Goal: Task Accomplishment & Management: Complete application form

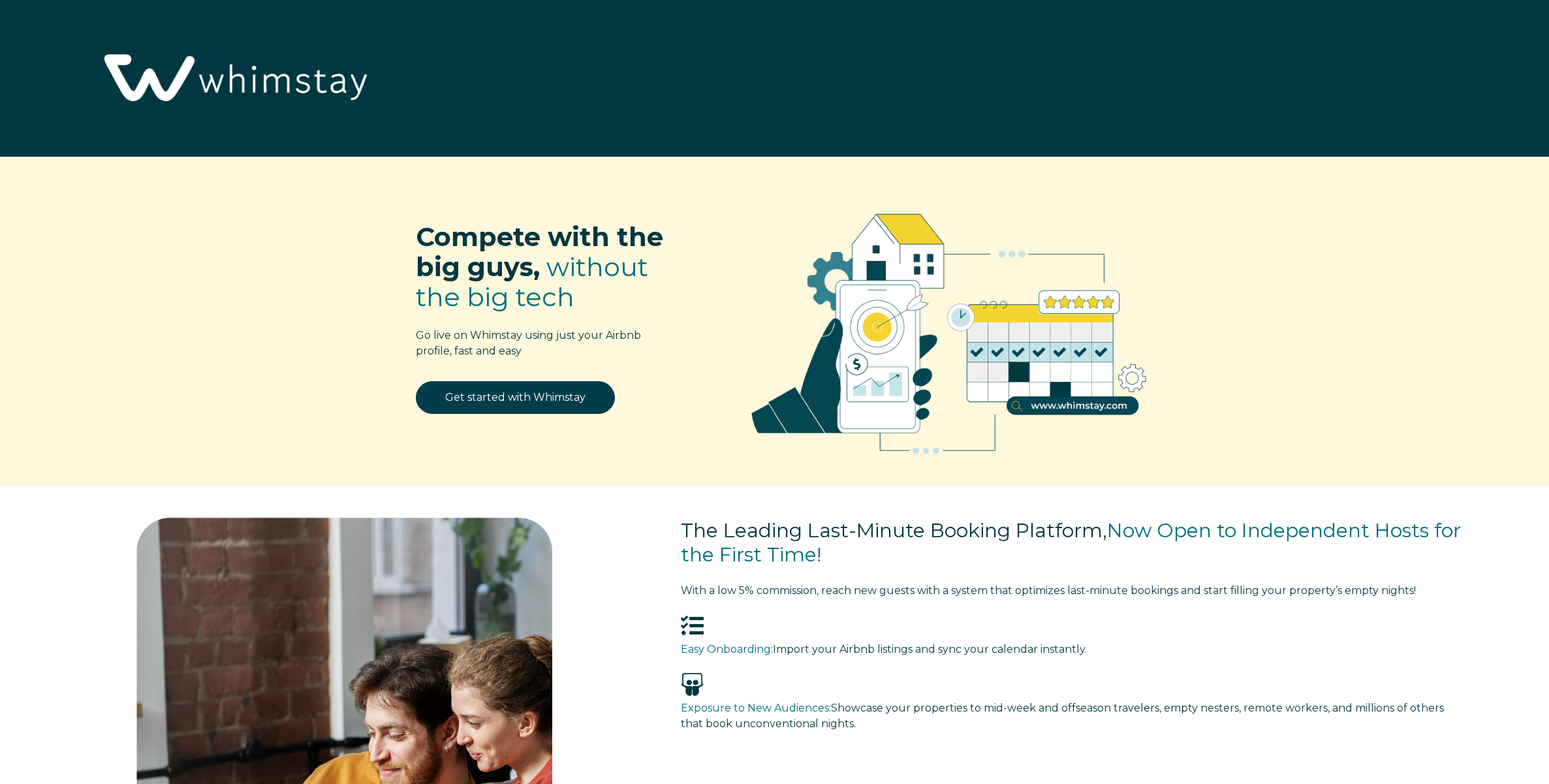
select select "US"
click at [459, 391] on link "Get started with Whimstay" at bounding box center [515, 397] width 199 height 33
select select "US"
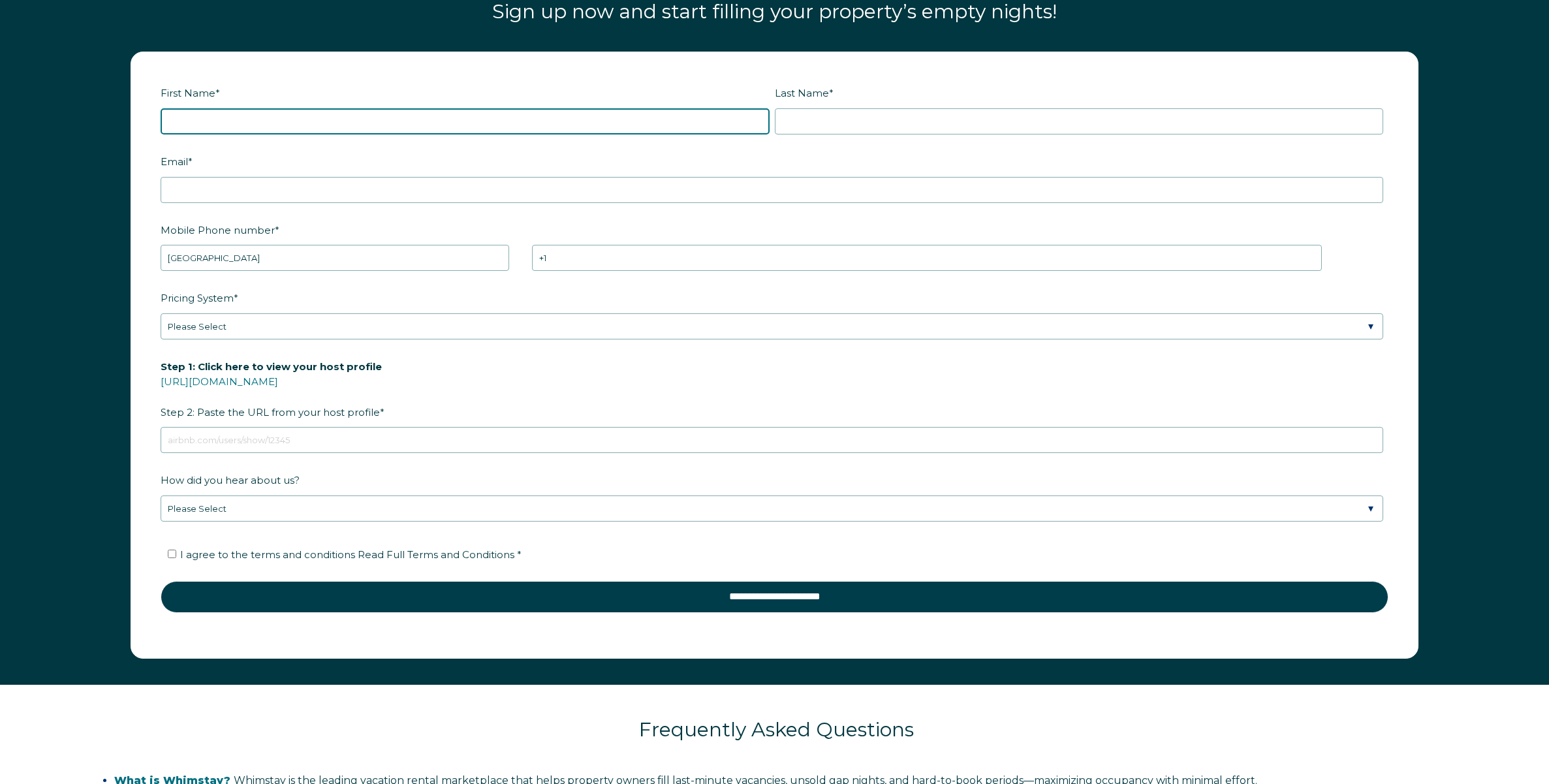
click at [235, 120] on input "First Name *" at bounding box center [465, 120] width 609 height 26
type input "Azade"
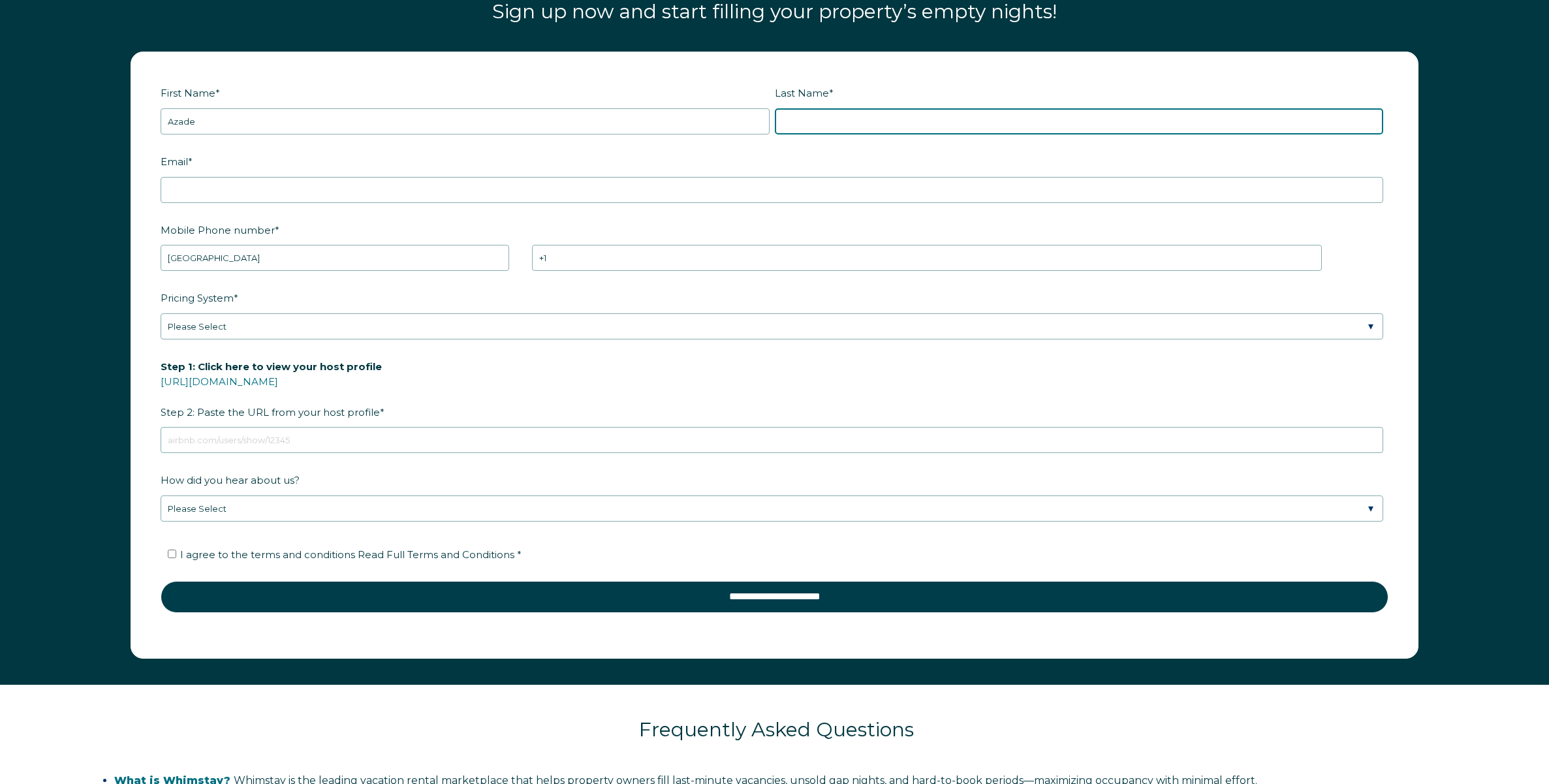
click at [834, 120] on input "Last Name *" at bounding box center [1079, 120] width 609 height 26
type input "Salaki"
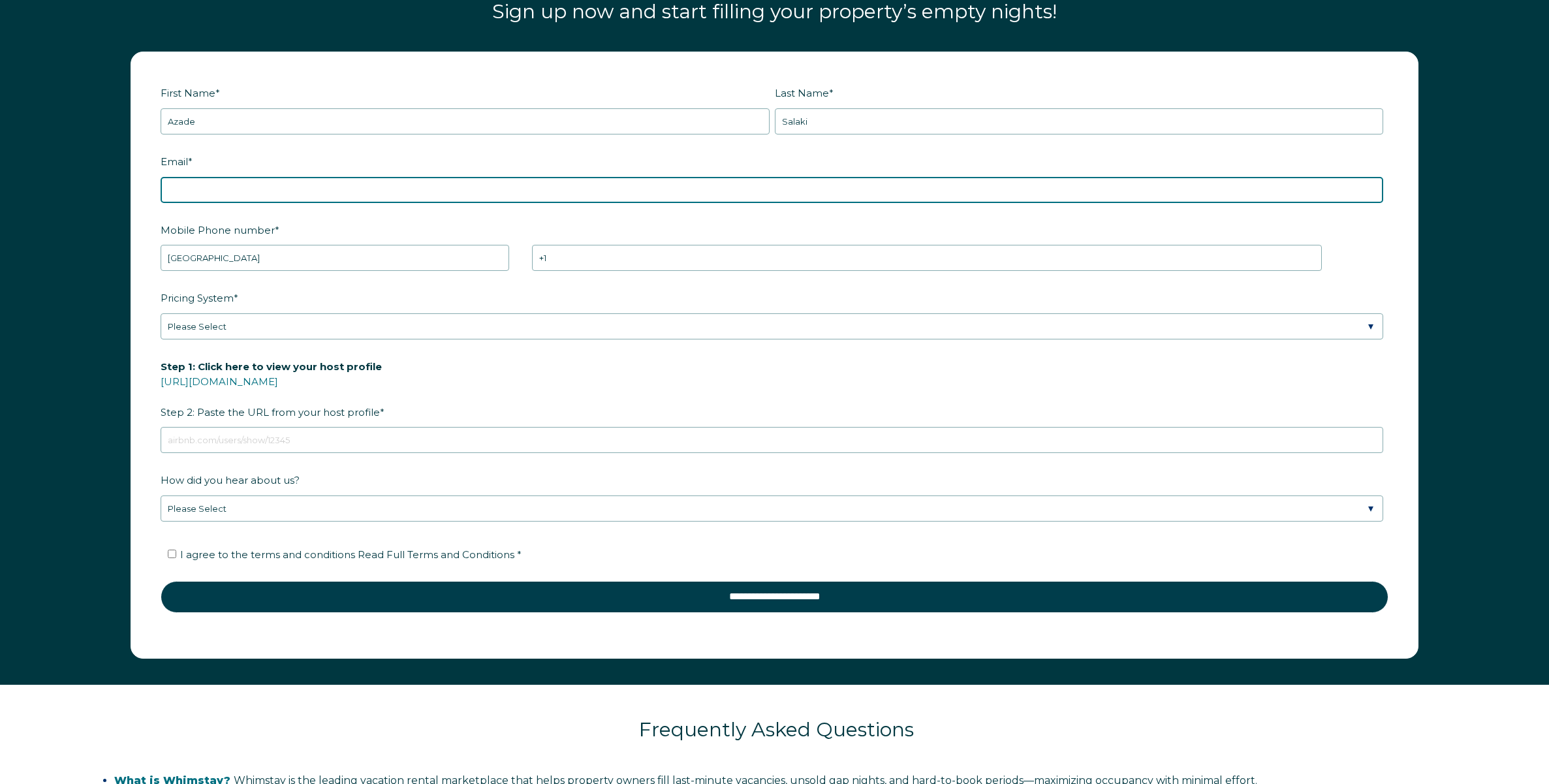
click at [252, 196] on input "Email *" at bounding box center [771, 189] width 1222 height 26
type input "[EMAIL_ADDRESS][DOMAIN_NAME]"
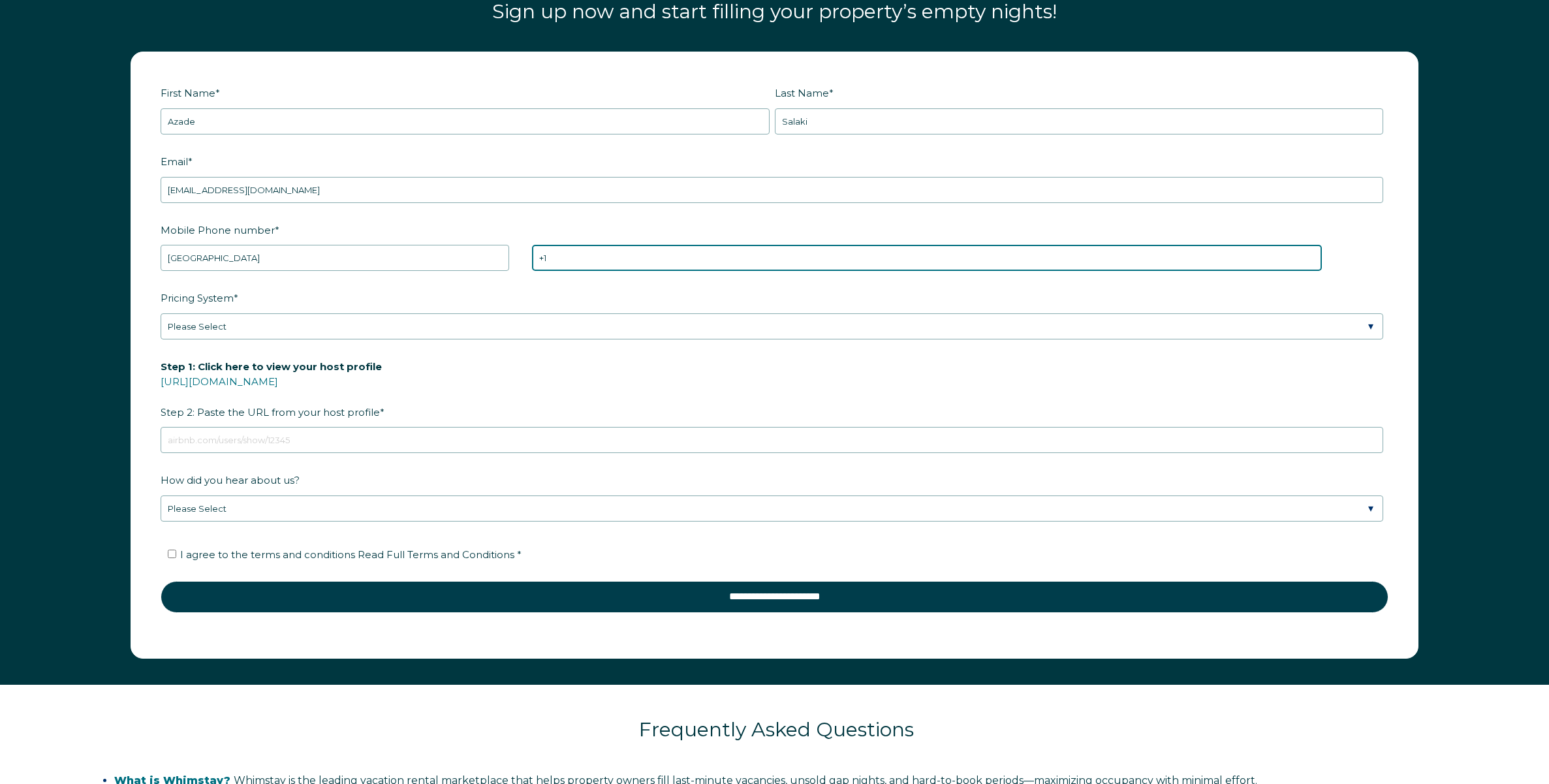
type input "[PHONE_NUMBER]"
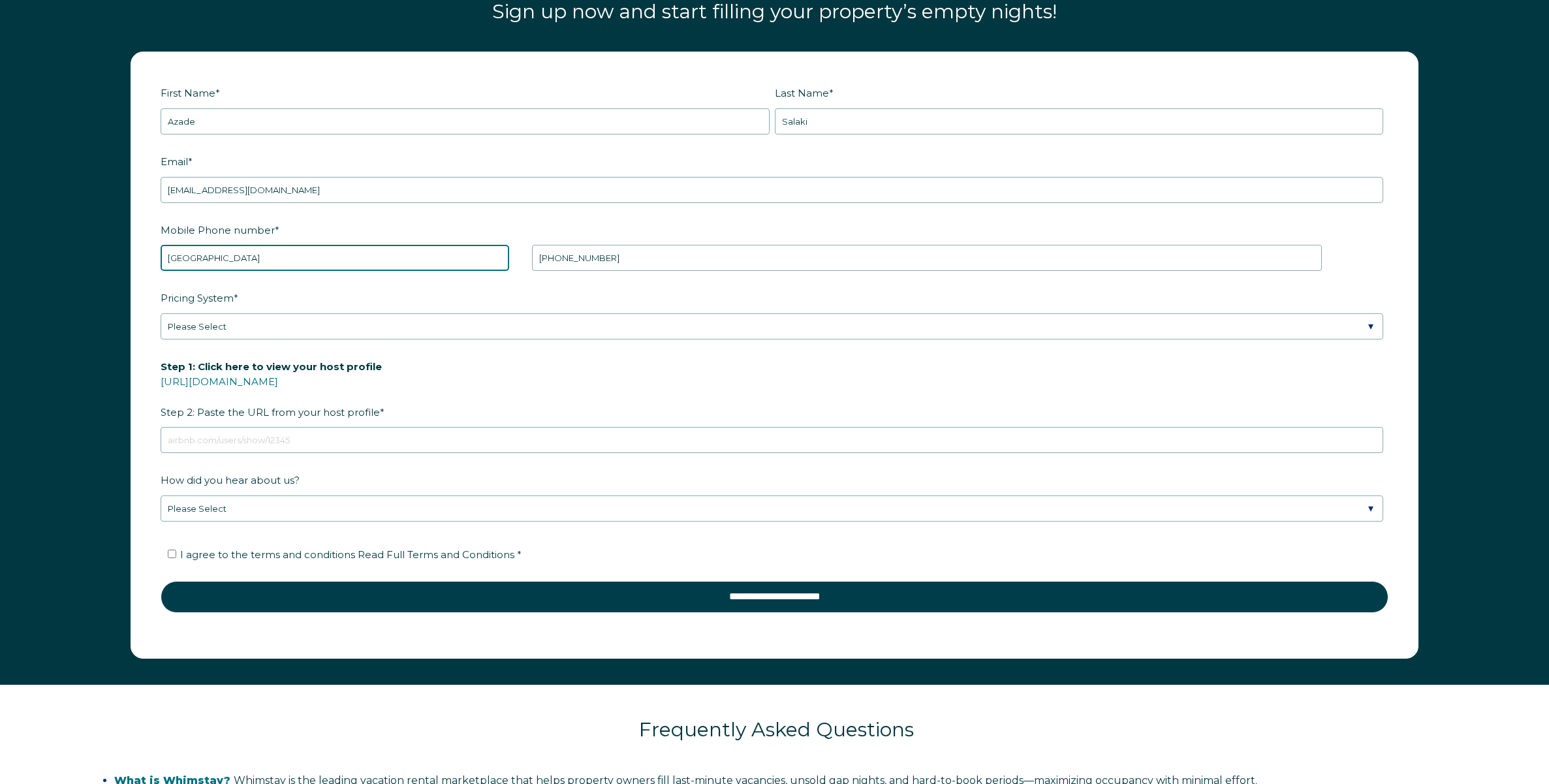
click at [263, 254] on select "* [GEOGRAPHIC_DATA] (‫[GEOGRAPHIC_DATA]‬‎) [GEOGRAPHIC_DATA] ([GEOGRAPHIC_DATA]…" at bounding box center [335, 257] width 349 height 26
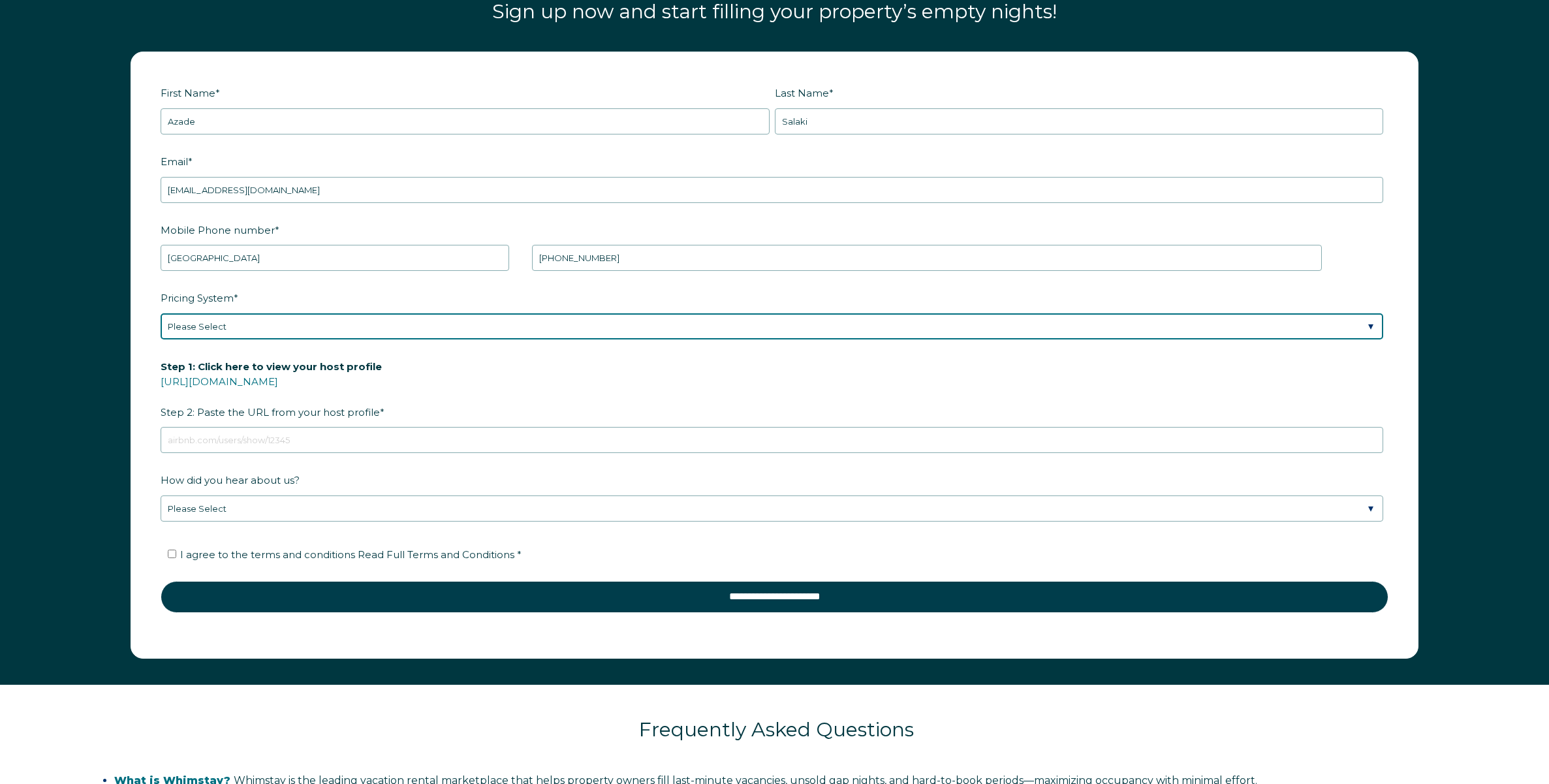
click at [315, 326] on select "Please Select Manual Airbnb Smart Pricing PriceLabs Wheelhouse Beyond Pricing 3…" at bounding box center [771, 326] width 1222 height 26
select select "Manual"
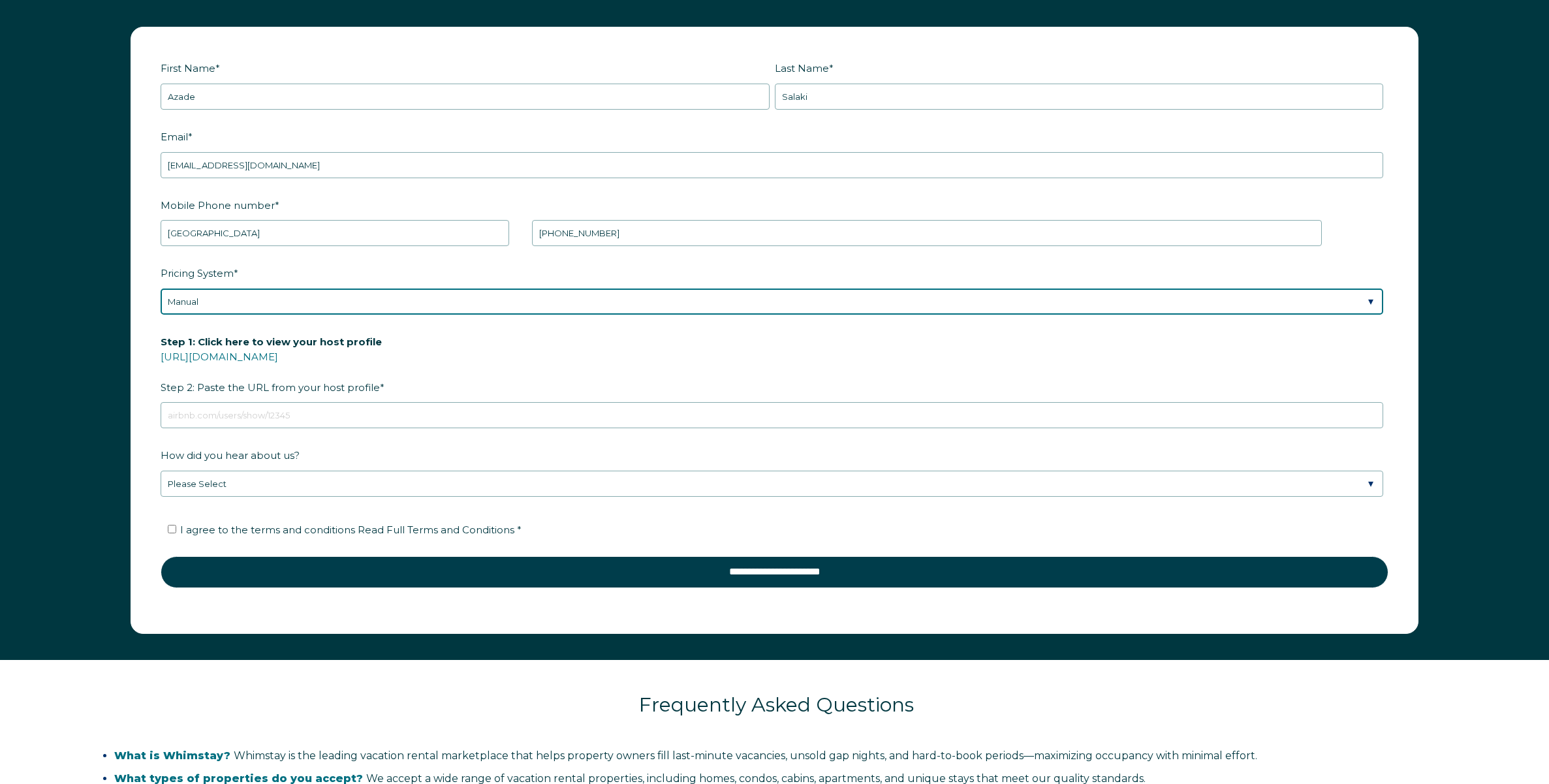
scroll to position [2074, 0]
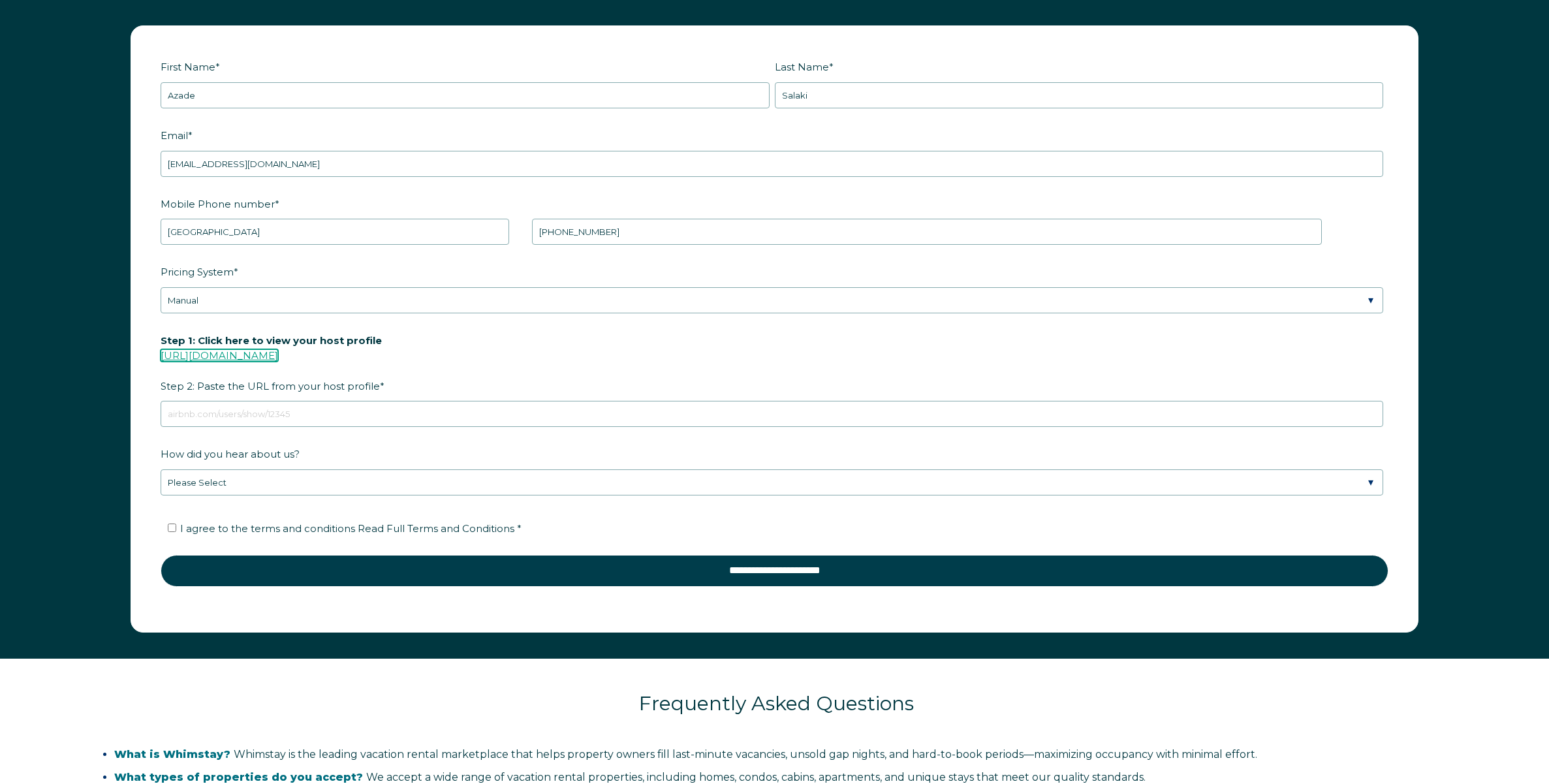
click at [278, 354] on link "[URL][DOMAIN_NAME]" at bounding box center [219, 355] width 118 height 12
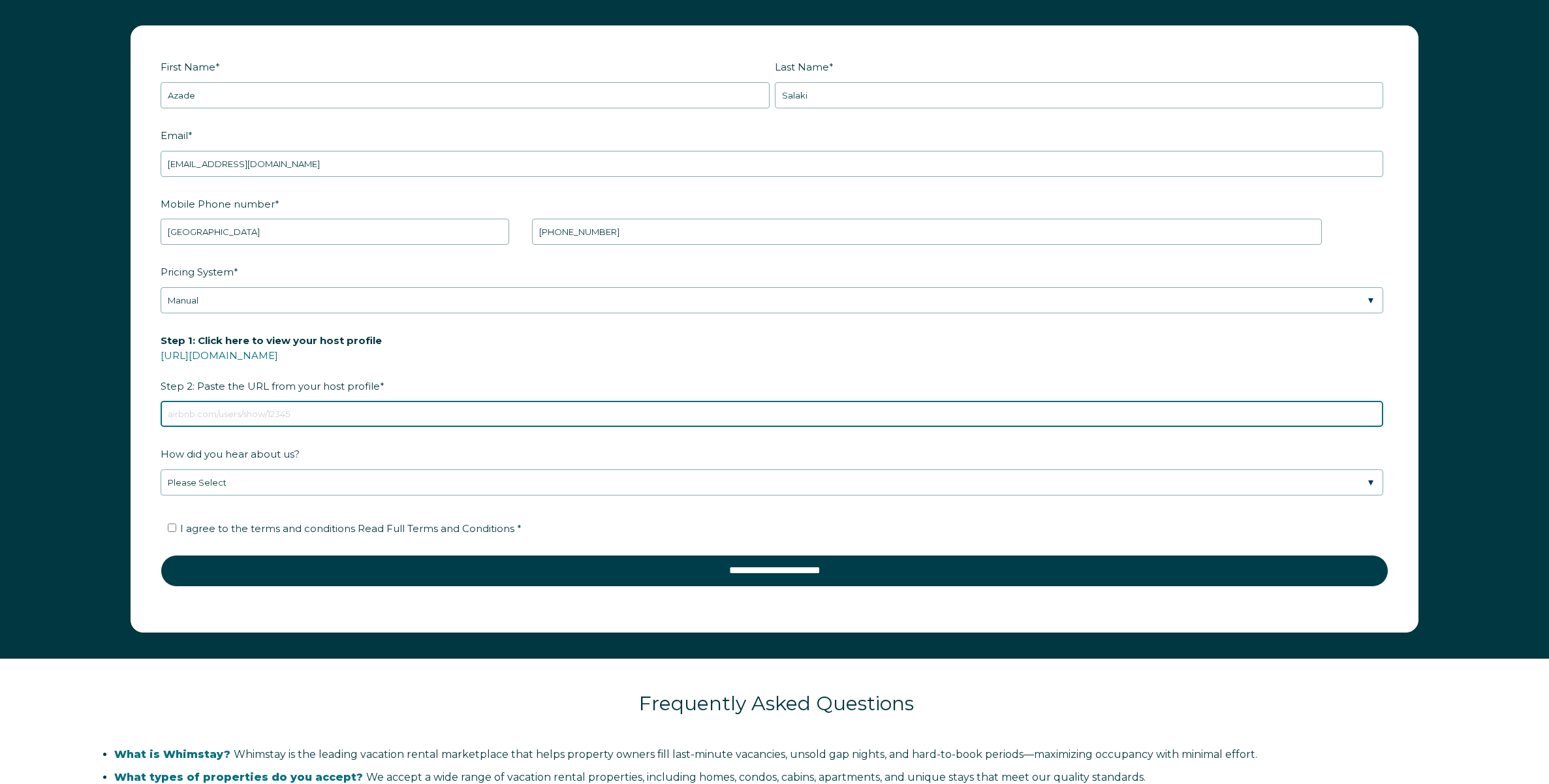
click at [223, 412] on input "Step 1: Click here to view your host profile [URL][DOMAIN_NAME] Step 2: Paste t…" at bounding box center [771, 413] width 1222 height 26
paste input "[URL][DOMAIN_NAME]"
type input "[URL][DOMAIN_NAME]"
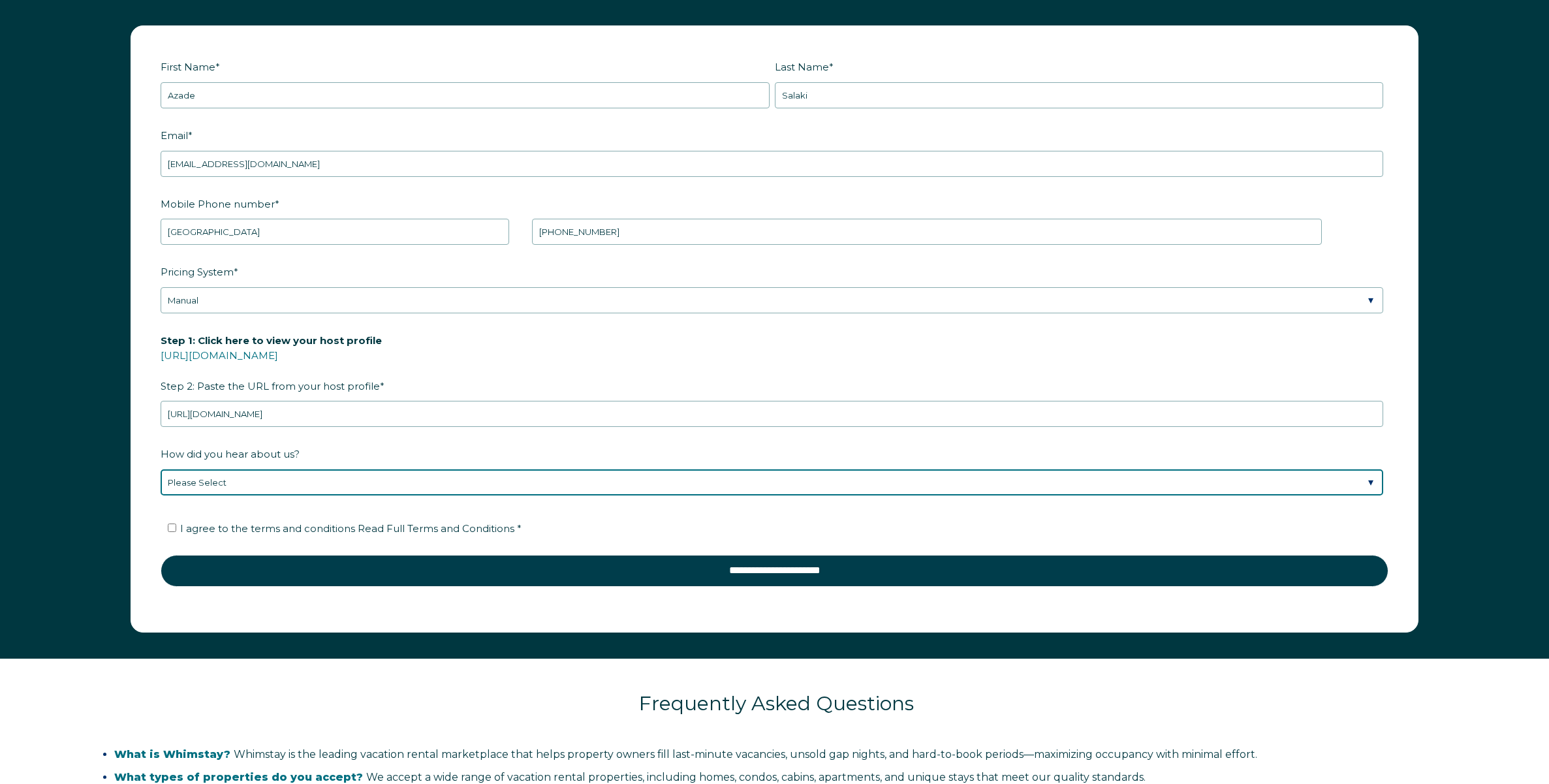
click at [250, 483] on select "Please Select Found Whimstay through a Google search Spoke to a Whimstay salesp…" at bounding box center [771, 481] width 1222 height 26
select select "Social Media"
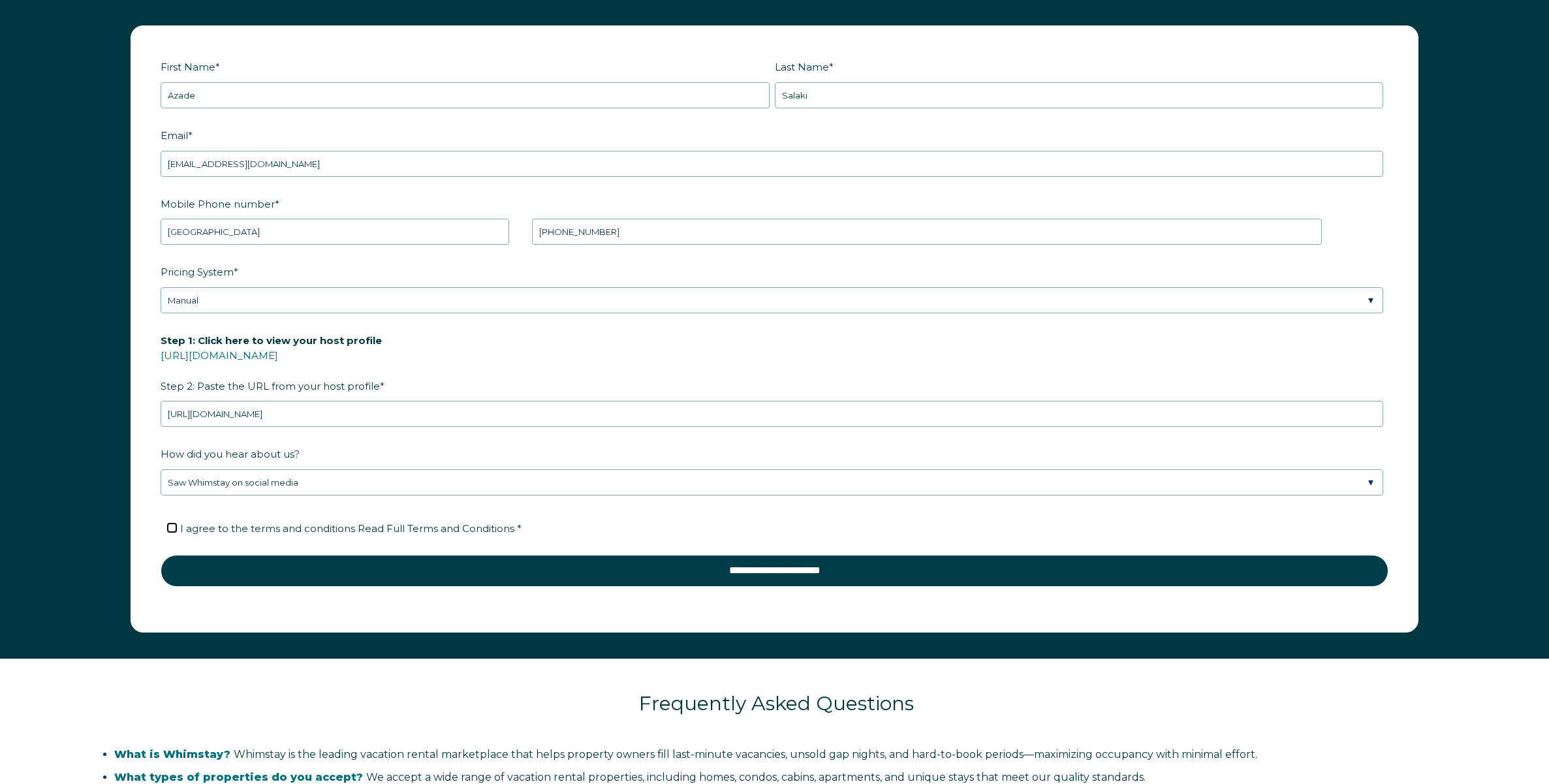
click at [170, 527] on input "I agree to the terms and conditions Read Full Terms and Conditions *" at bounding box center [173, 527] width 9 height 9
checkbox input "true"
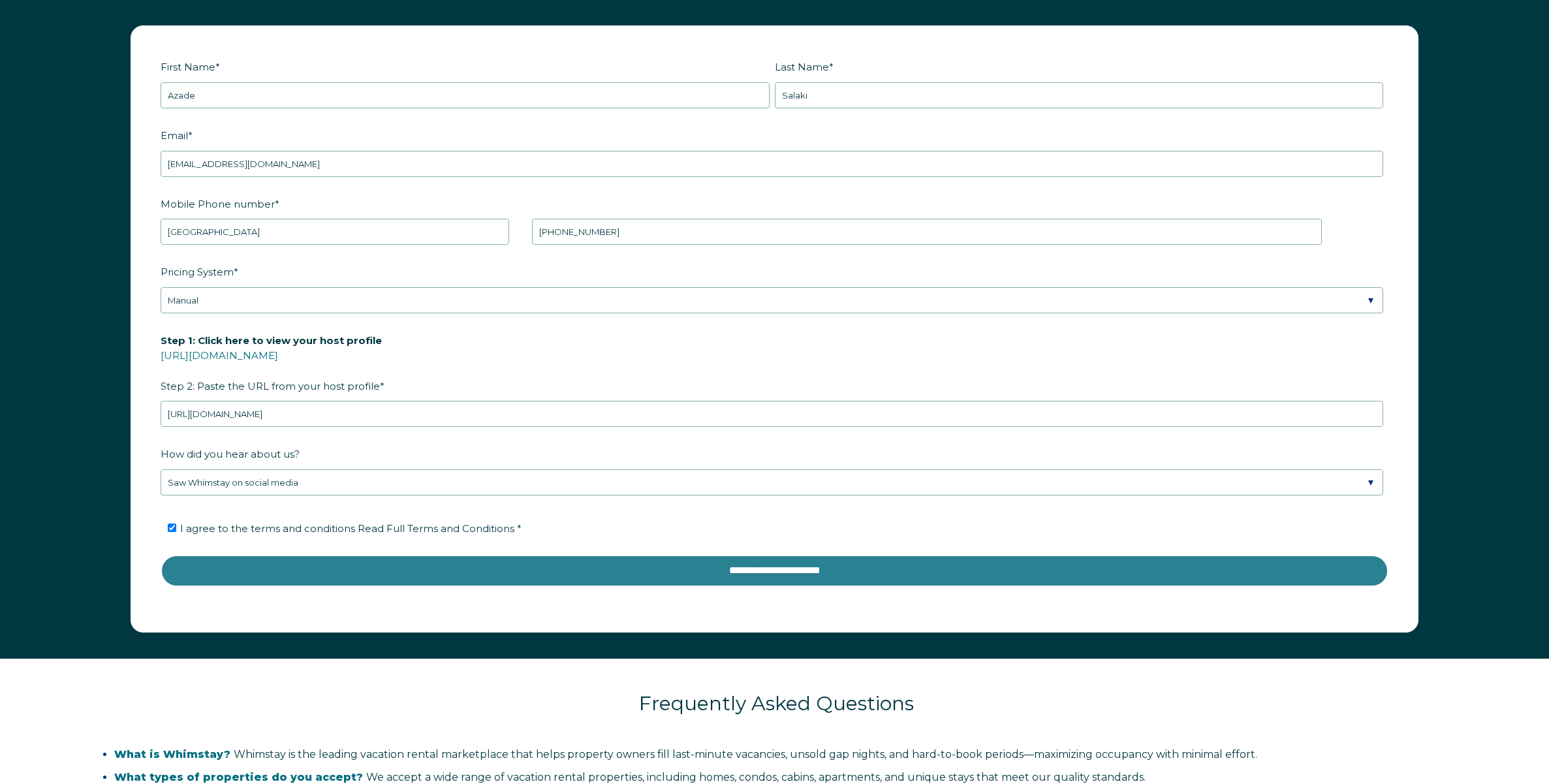
click at [489, 574] on input "**********" at bounding box center [774, 570] width 1228 height 31
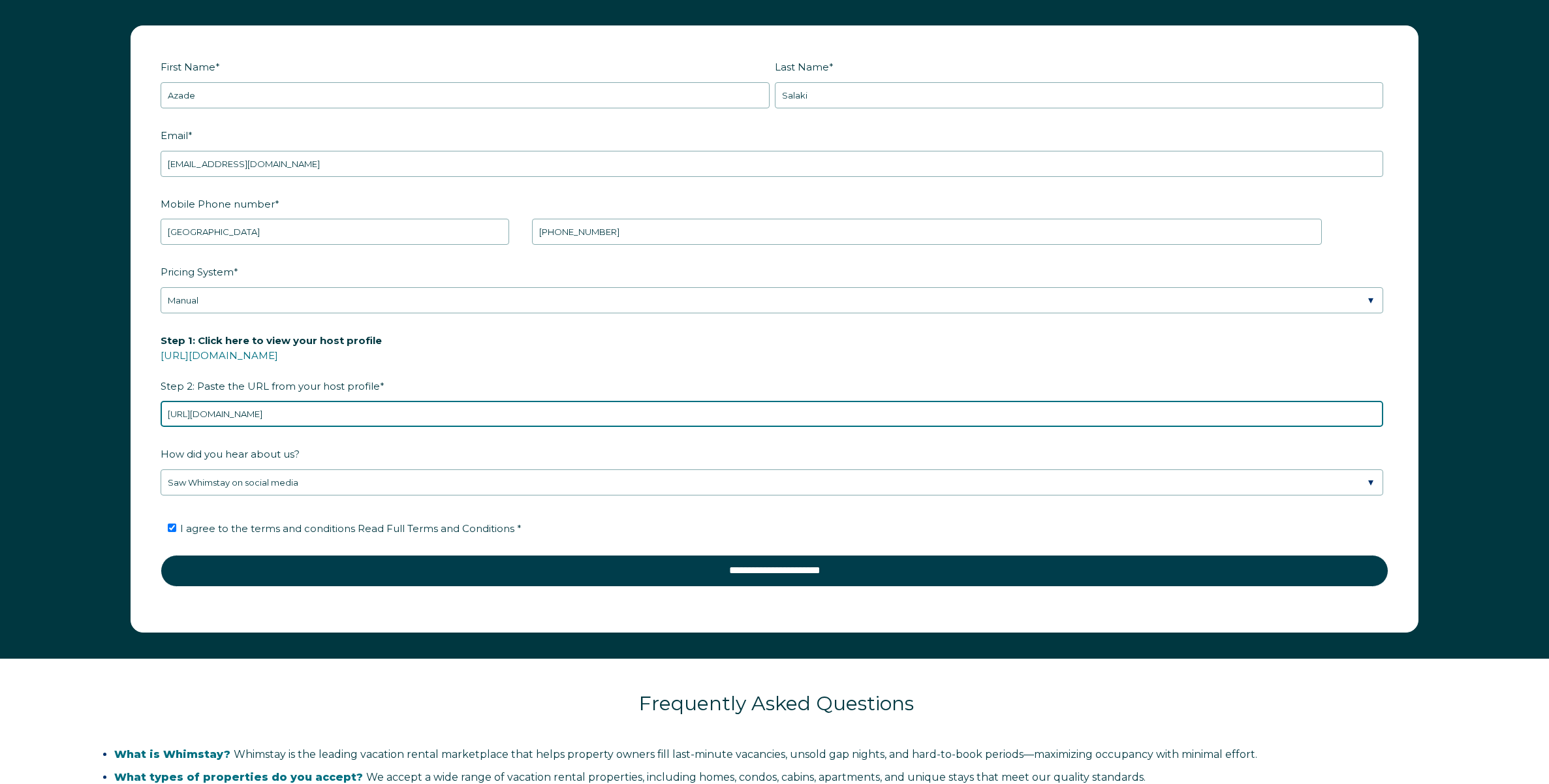
click at [628, 416] on input "[URL][DOMAIN_NAME]" at bounding box center [771, 413] width 1222 height 26
type input "h"
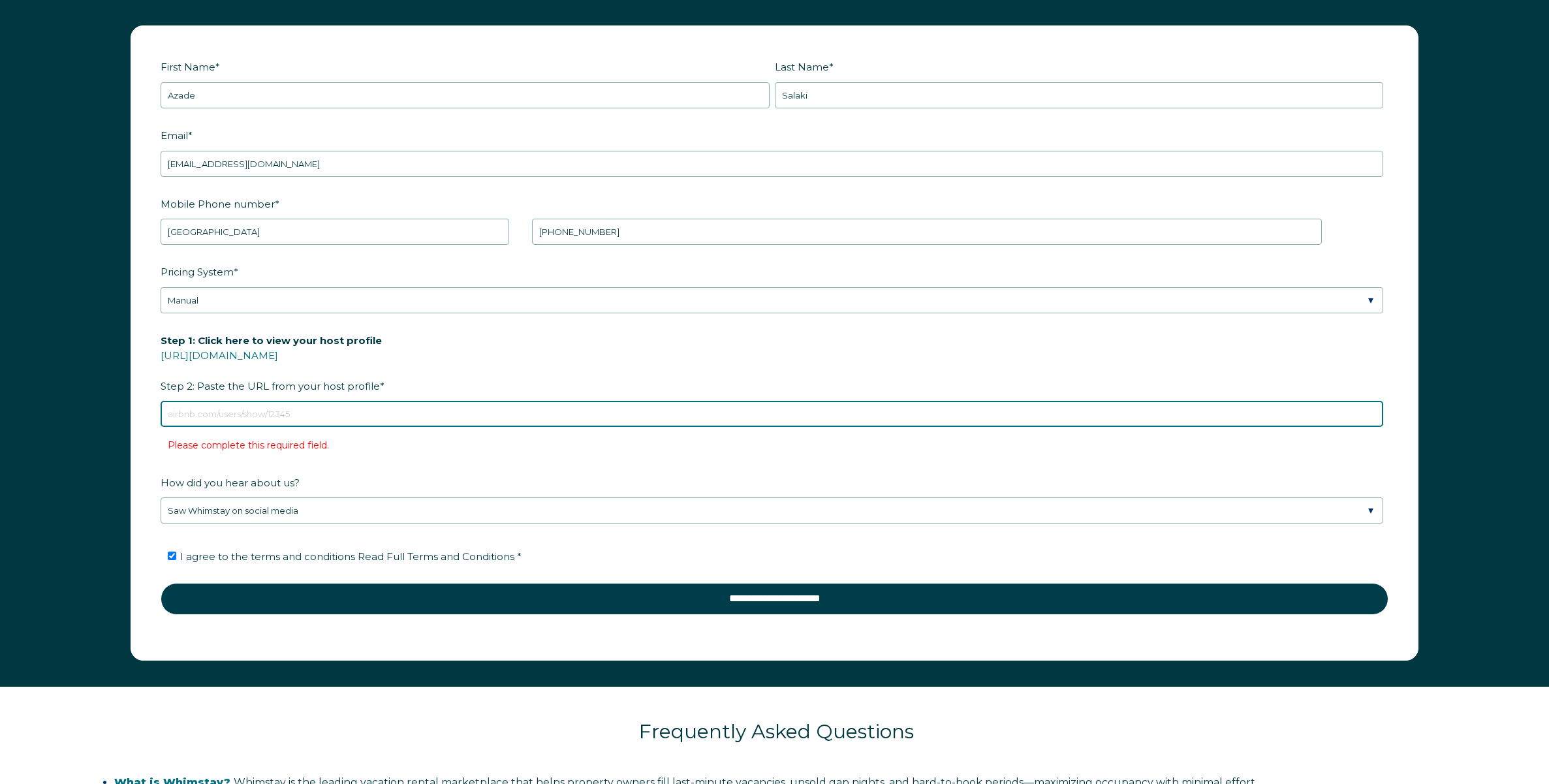
paste input "[URL][DOMAIN_NAME]"
type input "[URL][DOMAIN_NAME]"
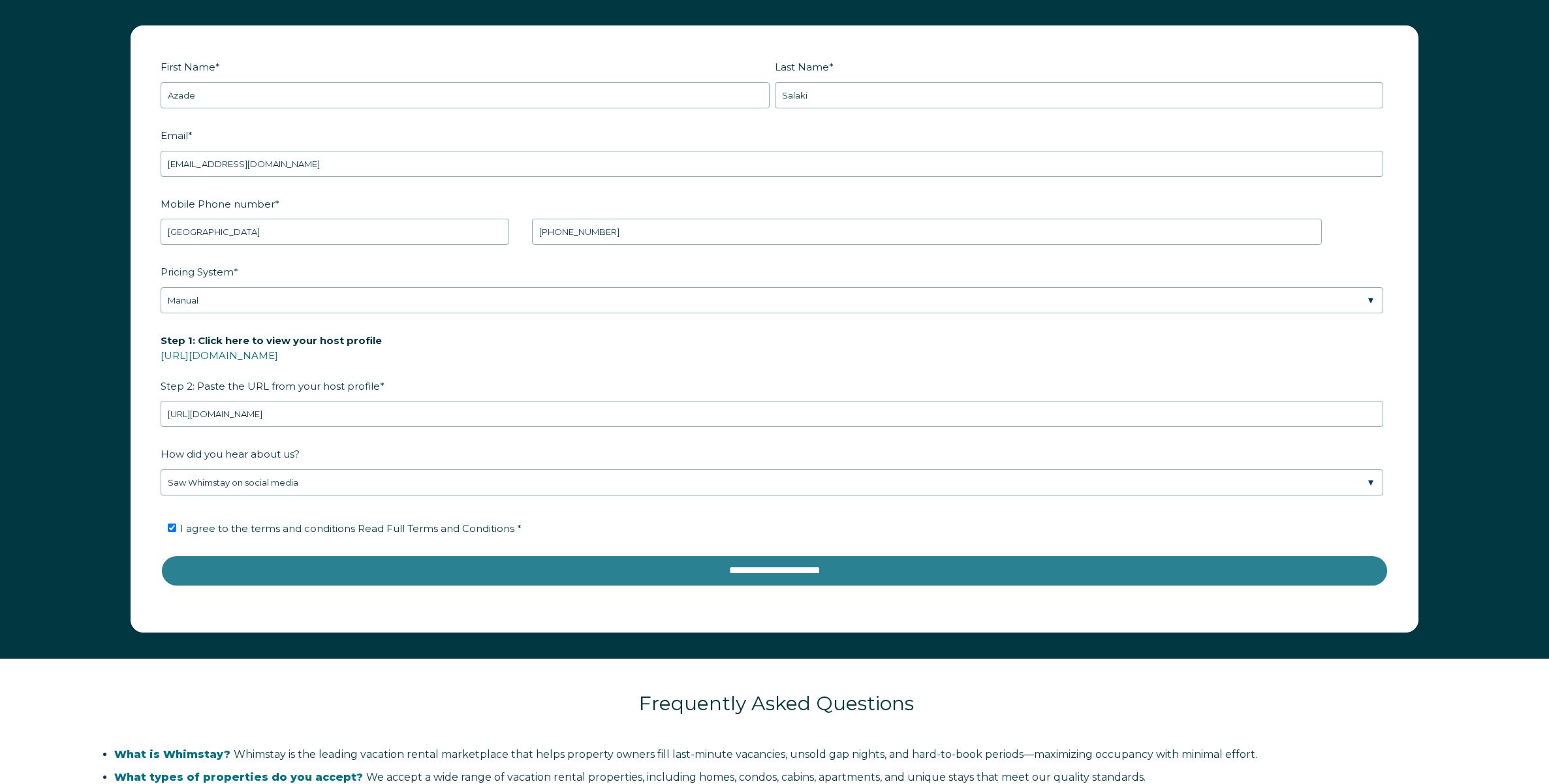
click at [624, 564] on input "**********" at bounding box center [774, 570] width 1228 height 31
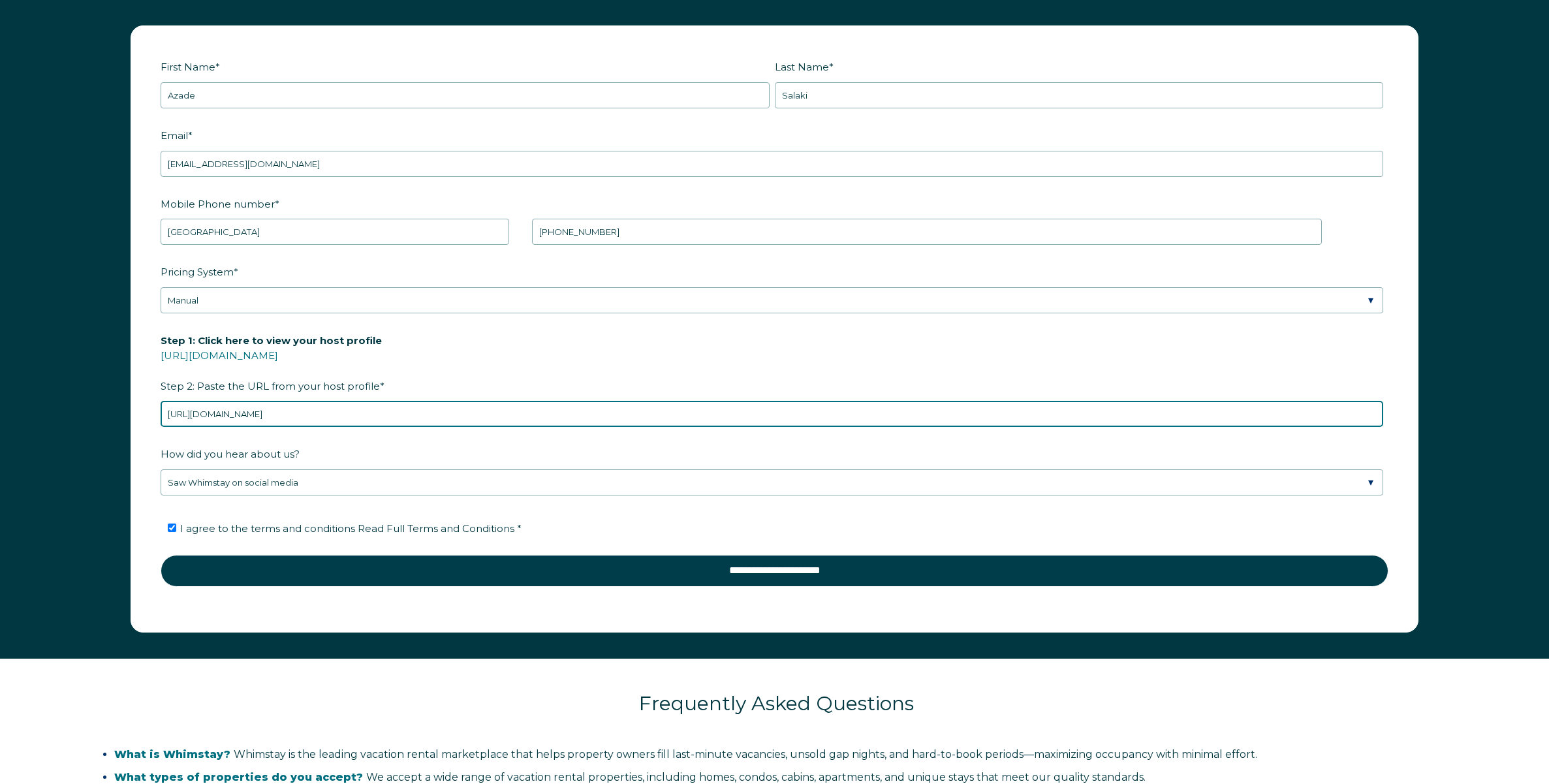
drag, startPoint x: 645, startPoint y: 414, endPoint x: 125, endPoint y: 413, distance: 520.0
click at [125, 413] on div "First Name * [PERSON_NAME] Last Name * [PERSON_NAME] RBO Token Company ID Refer…" at bounding box center [774, 328] width 1314 height 606
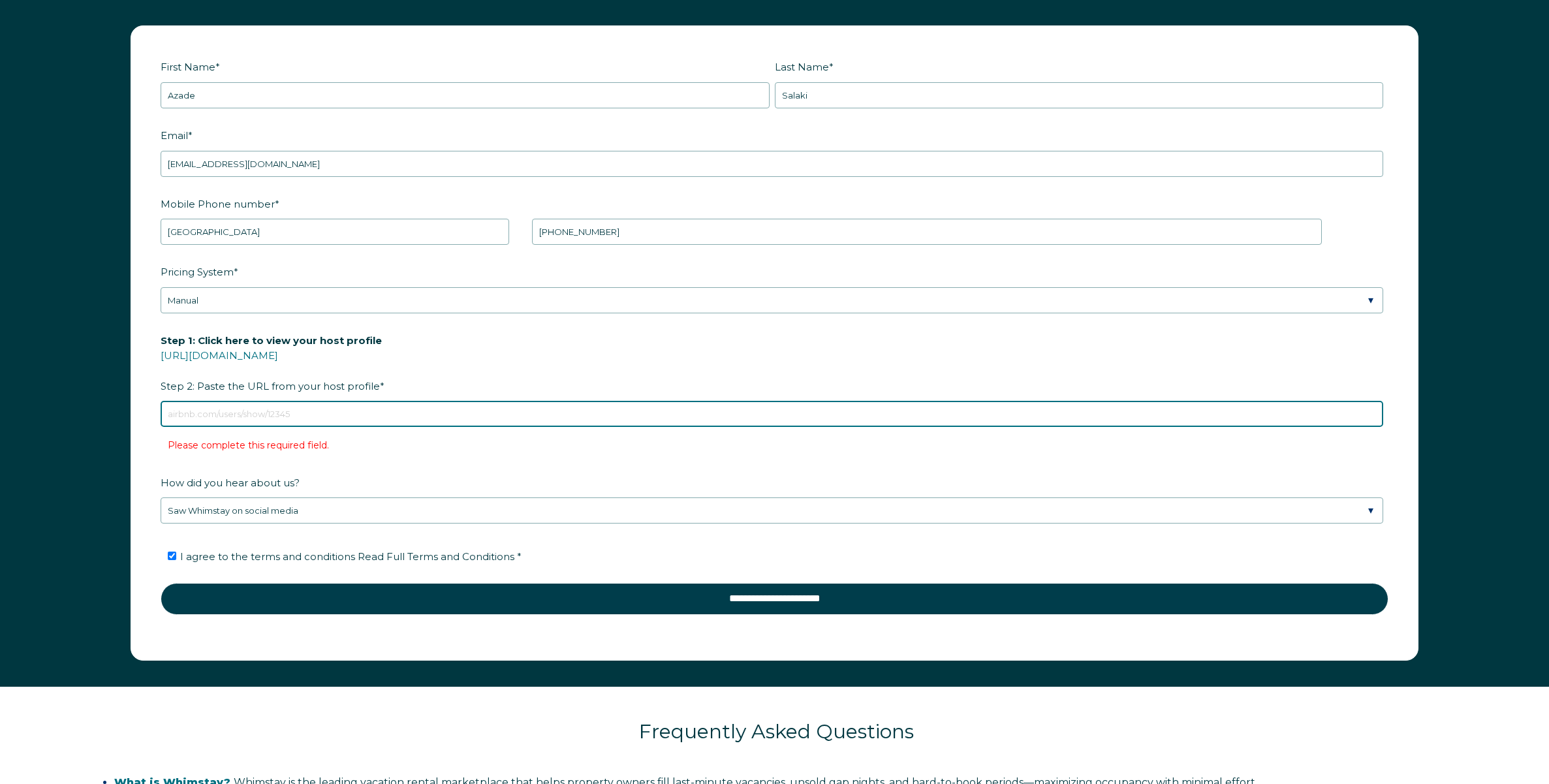
paste input "[URL][DOMAIN_NAME]"
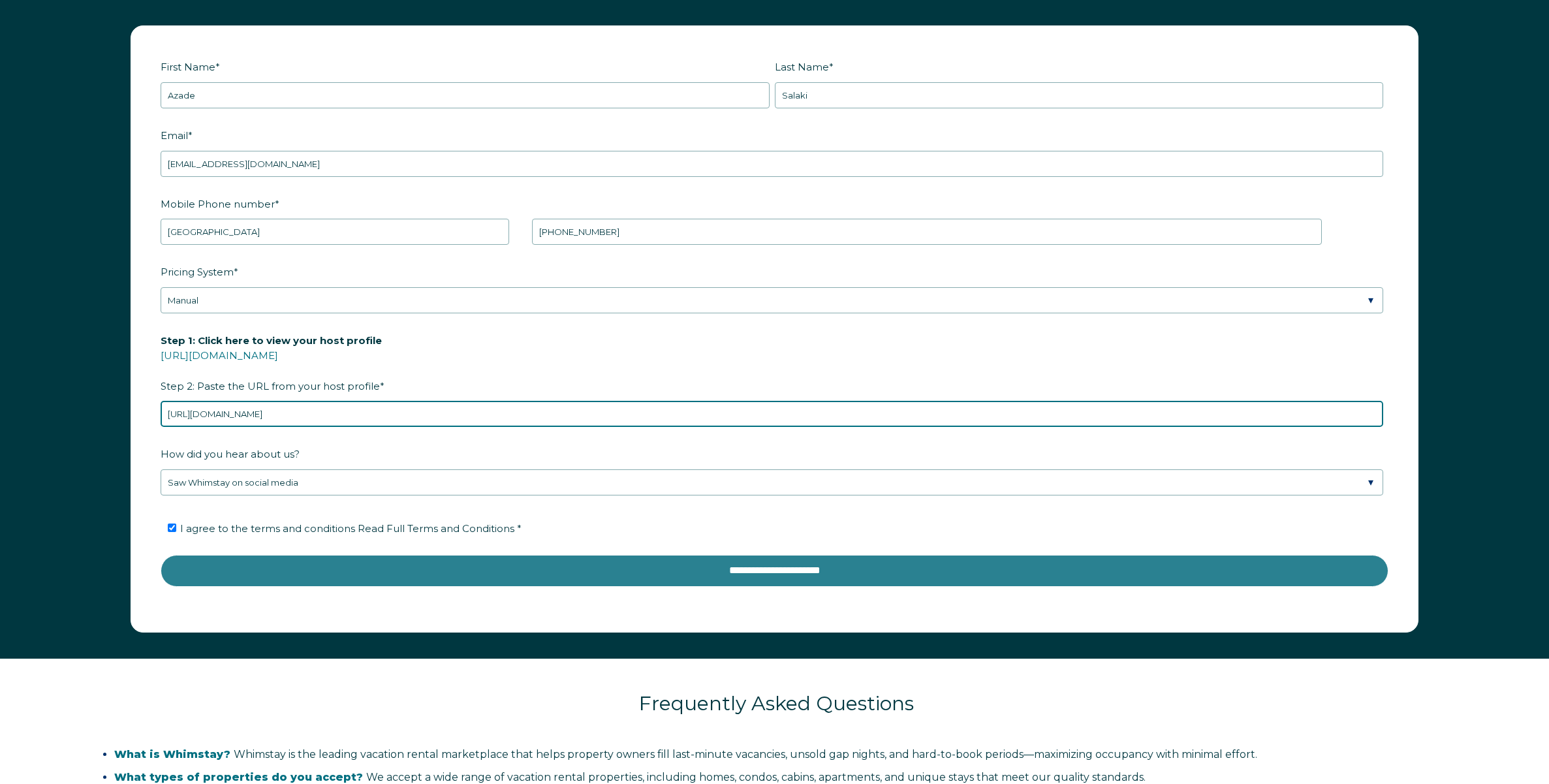
type input "[URL][DOMAIN_NAME]"
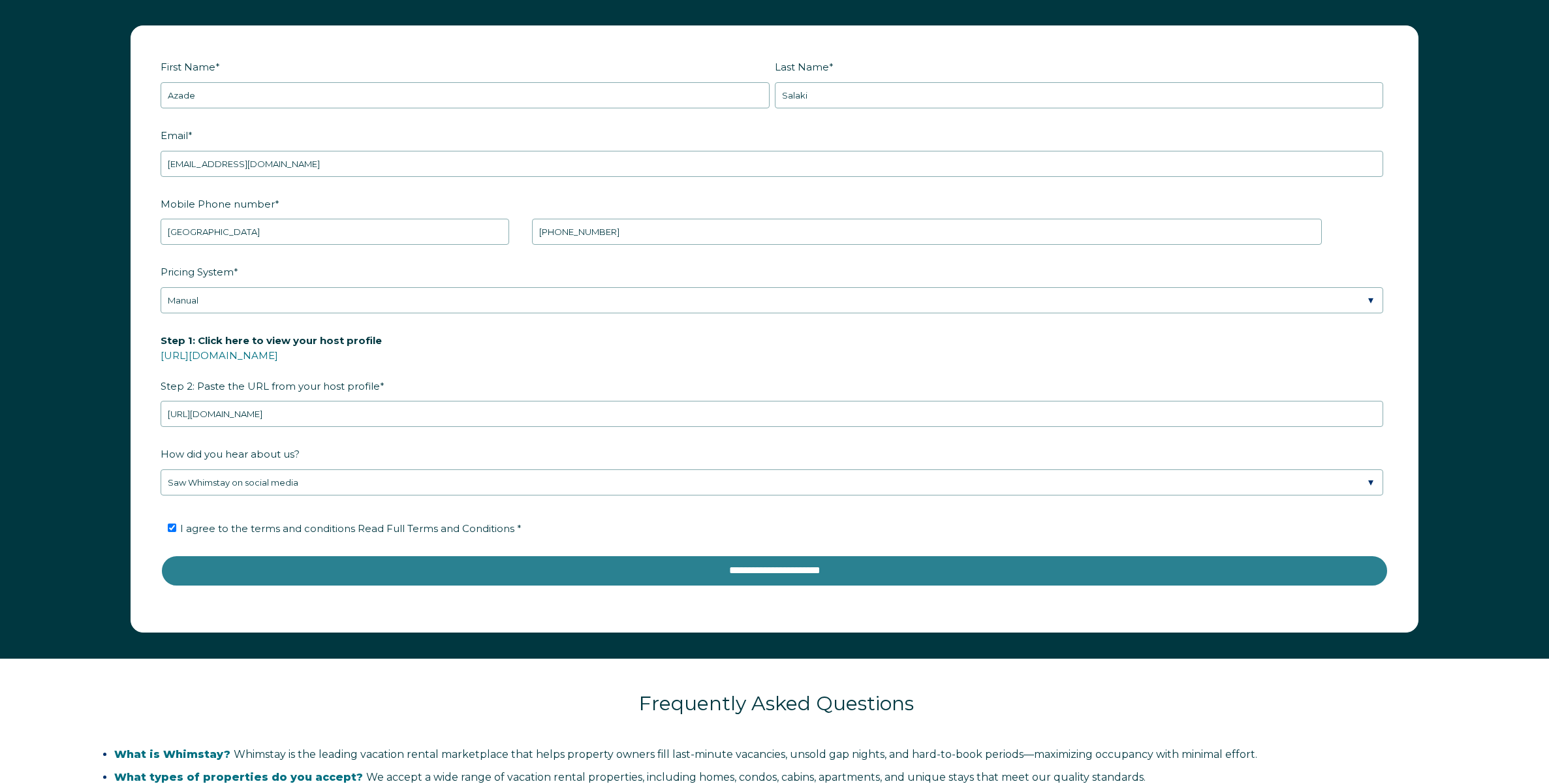
click at [404, 564] on input "**********" at bounding box center [774, 570] width 1228 height 31
